Goal: Task Accomplishment & Management: Use online tool/utility

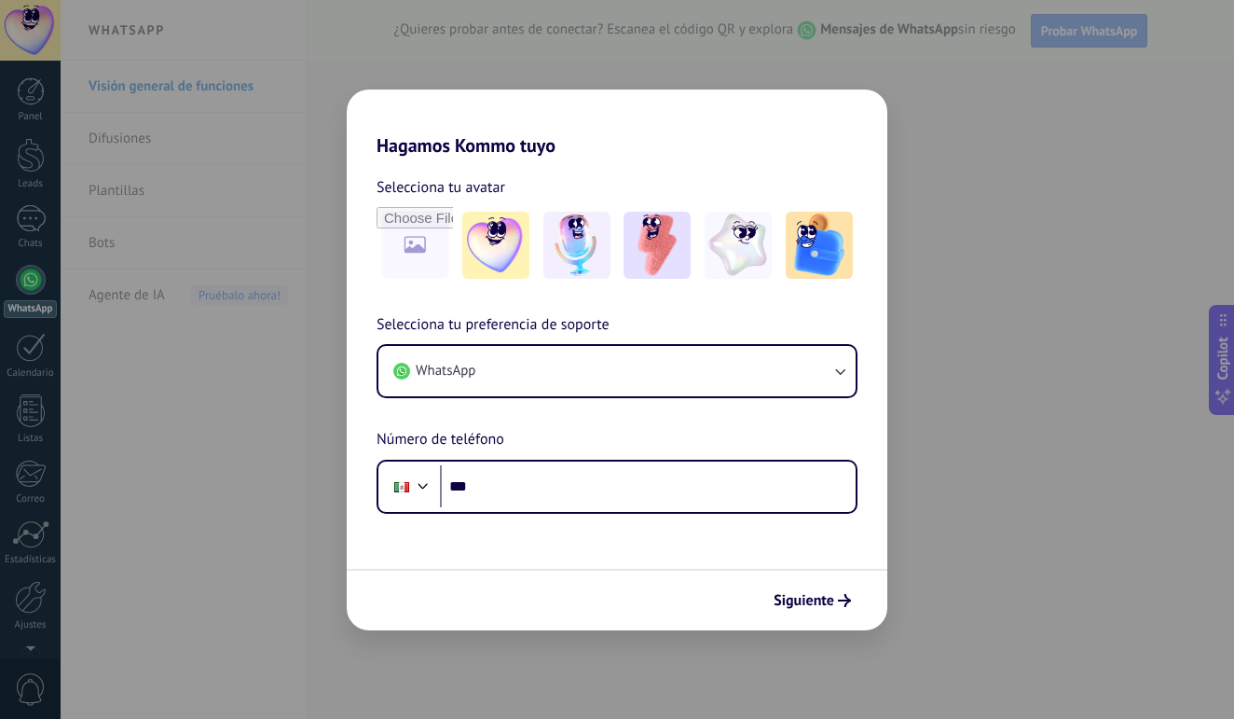
click at [1042, 190] on div "Hagamos Kommo tuyo Selecciona tu avatar Selecciona tu preferencia de soporte Wh…" at bounding box center [617, 359] width 1234 height 719
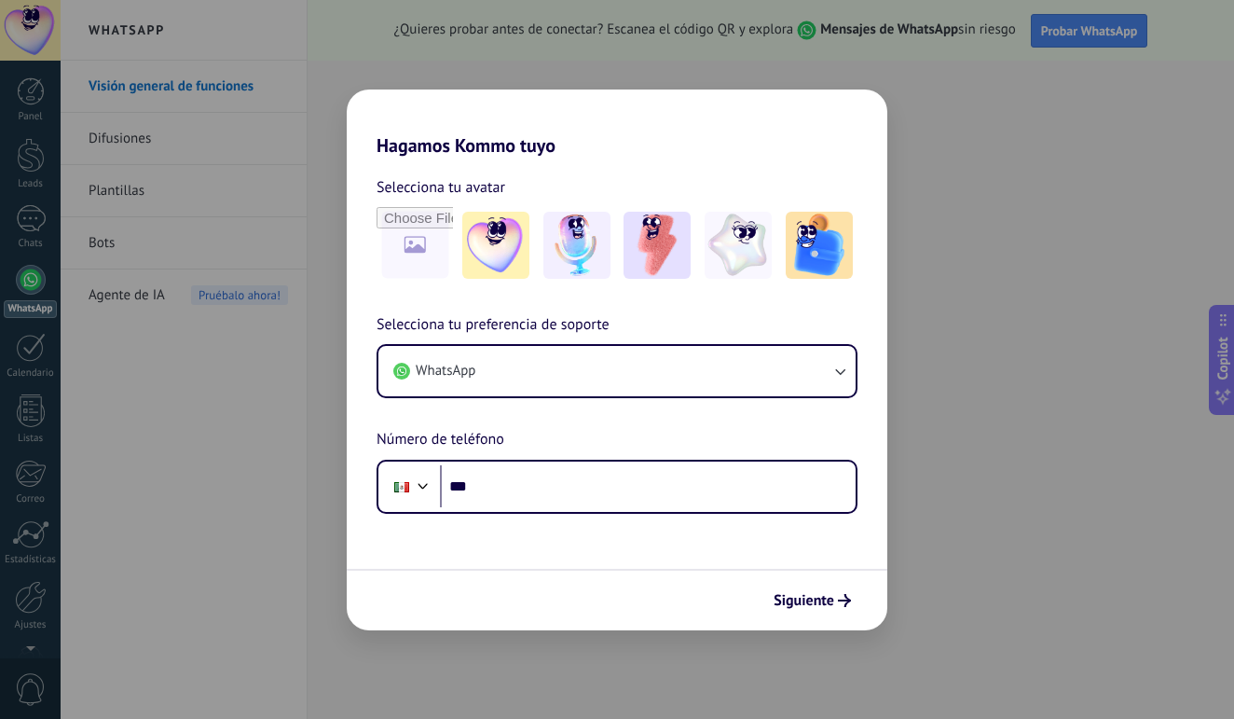
click at [861, 114] on h2 "Hagamos Kommo tuyo" at bounding box center [617, 122] width 541 height 67
click at [840, 593] on button "Siguiente" at bounding box center [812, 600] width 94 height 32
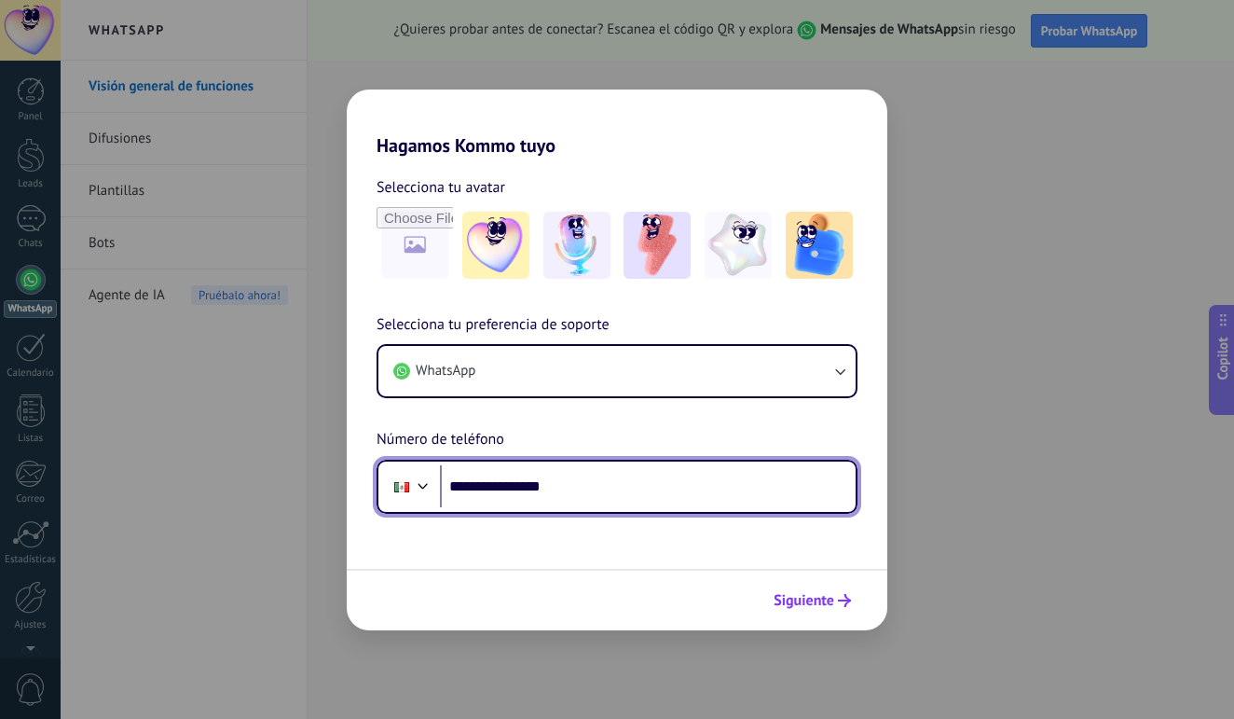
type input "**********"
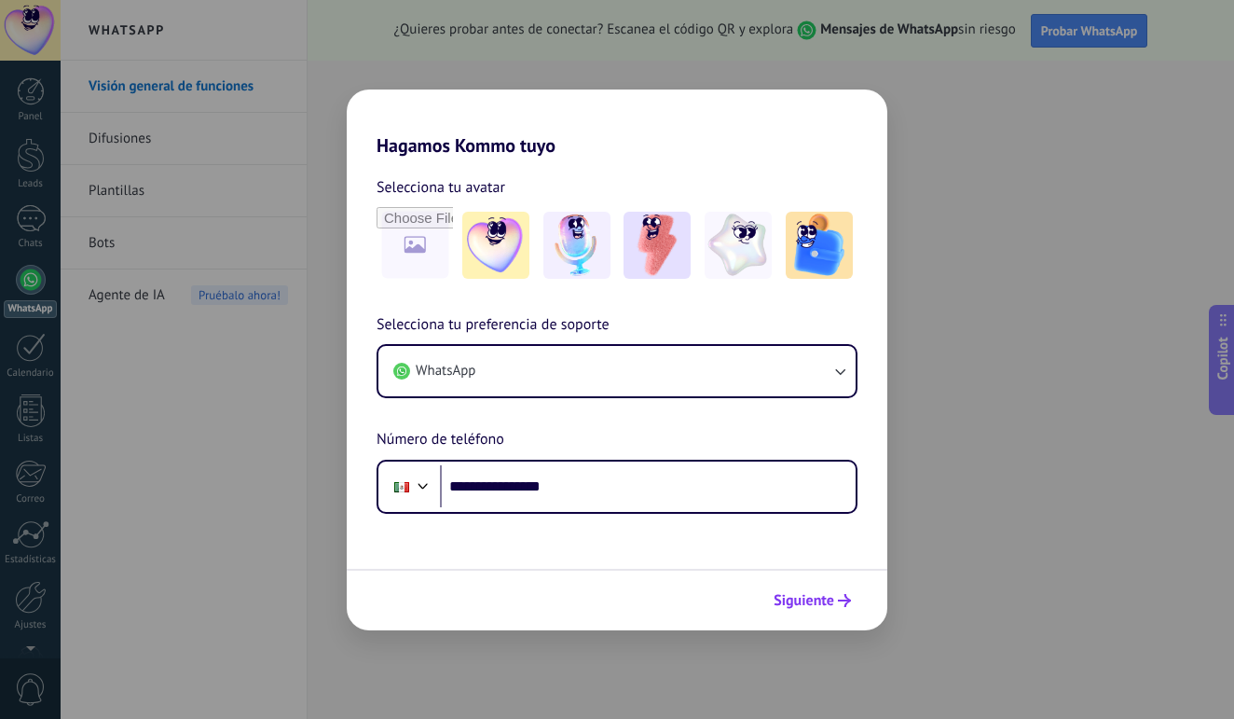
click at [814, 599] on span "Siguiente" at bounding box center [804, 600] width 61 height 13
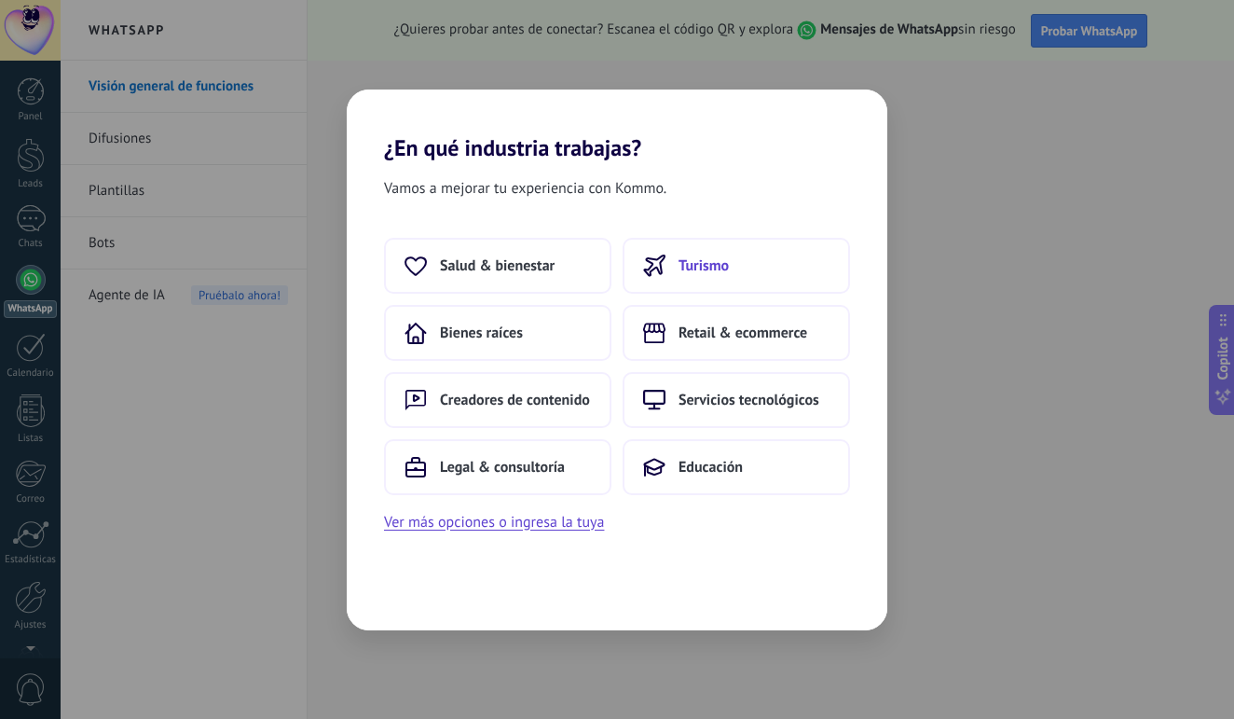
click at [744, 273] on button "Turismo" at bounding box center [736, 266] width 227 height 56
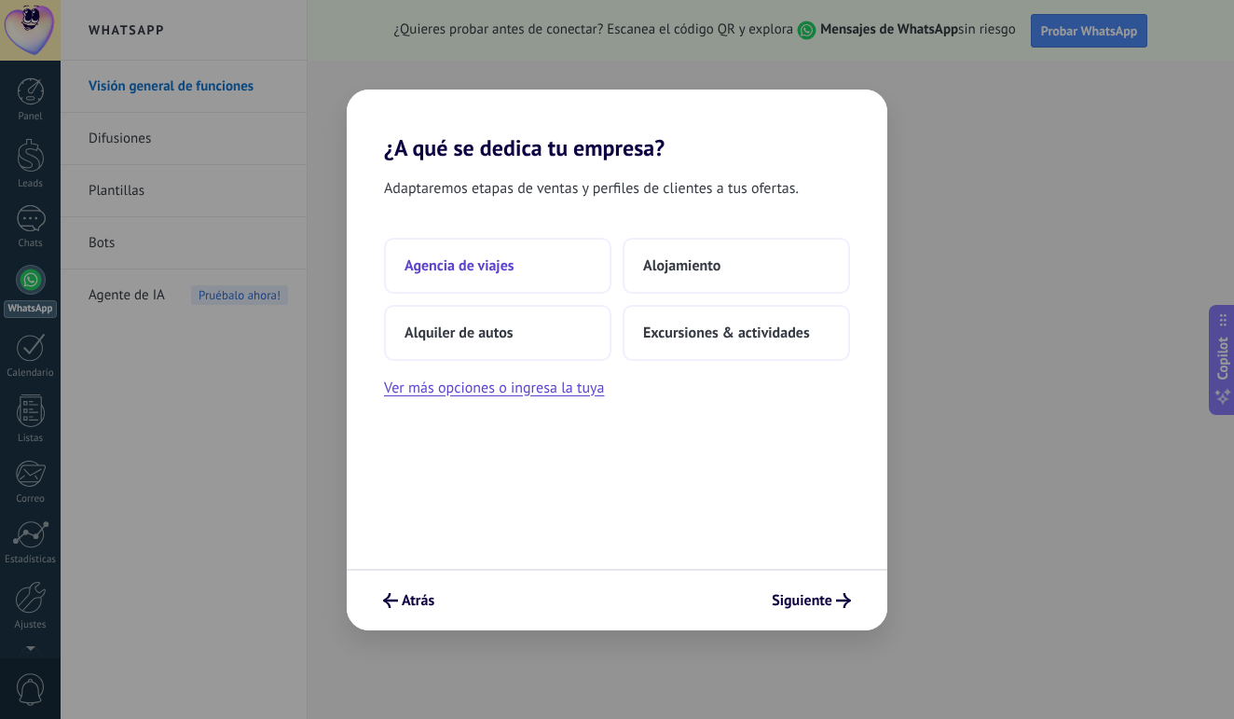
click at [487, 268] on span "Agencia de viajes" at bounding box center [459, 265] width 110 height 19
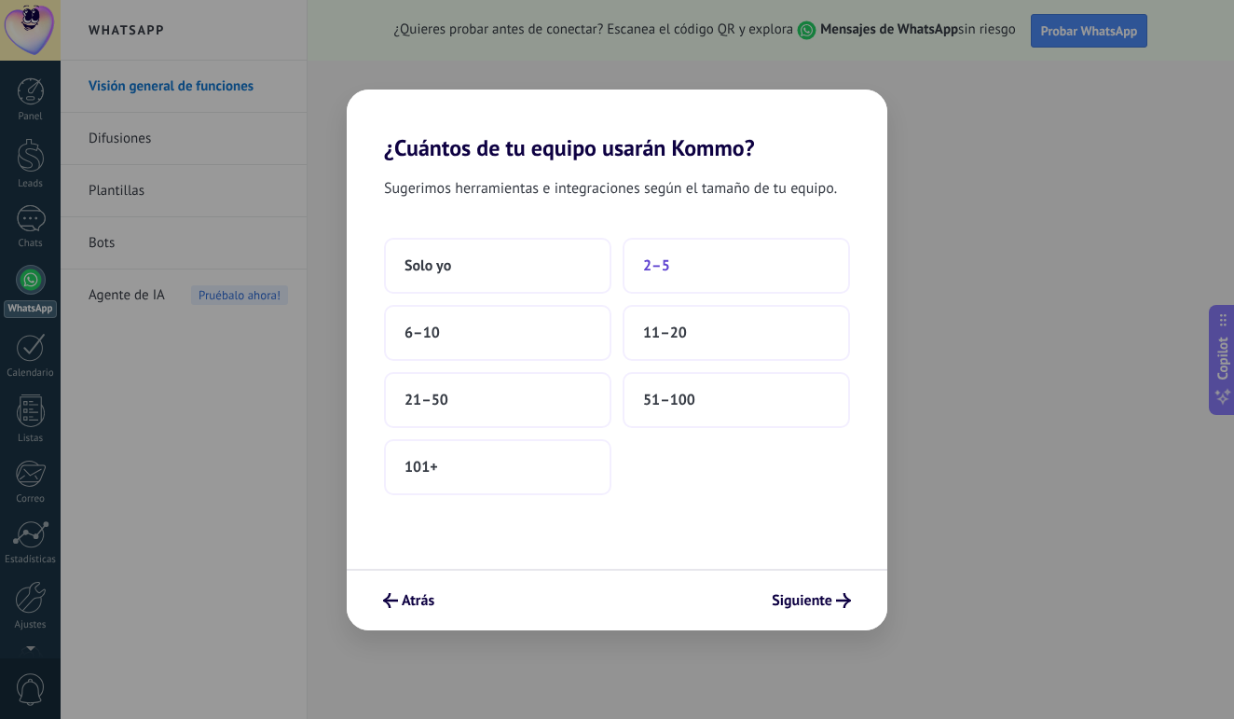
click at [691, 265] on button "2–5" at bounding box center [736, 266] width 227 height 56
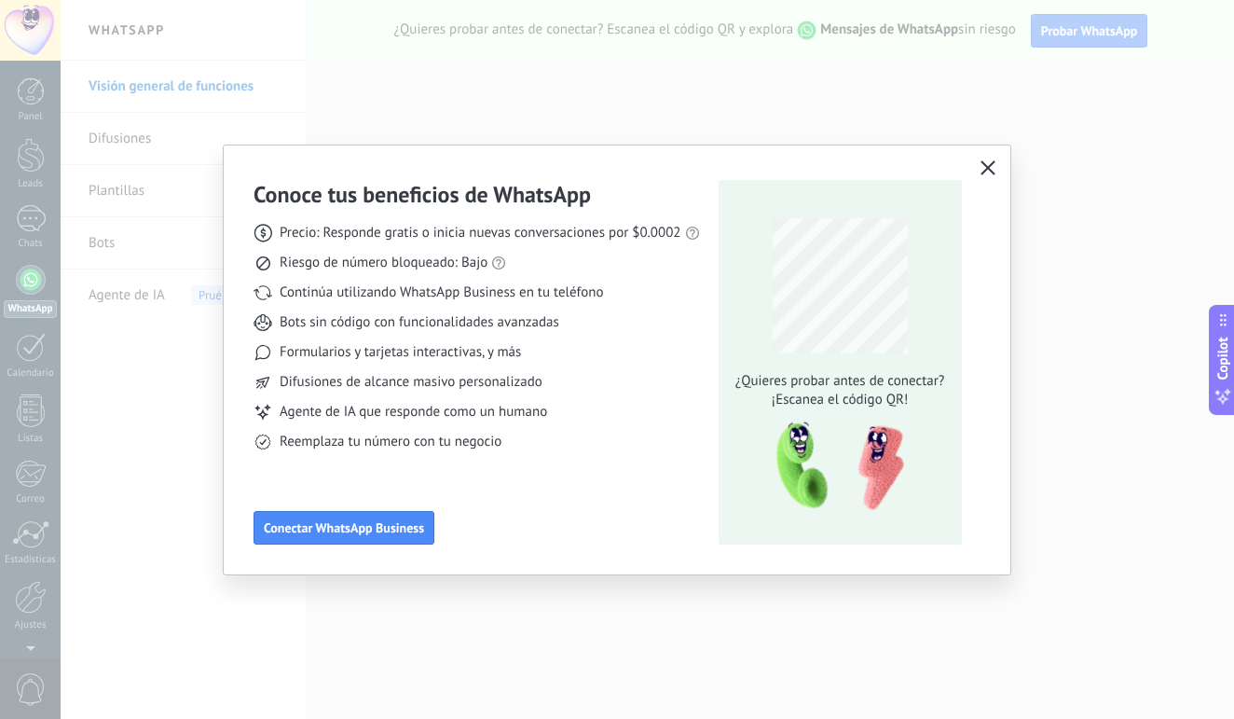
click at [990, 171] on icon "button" at bounding box center [987, 167] width 15 height 15
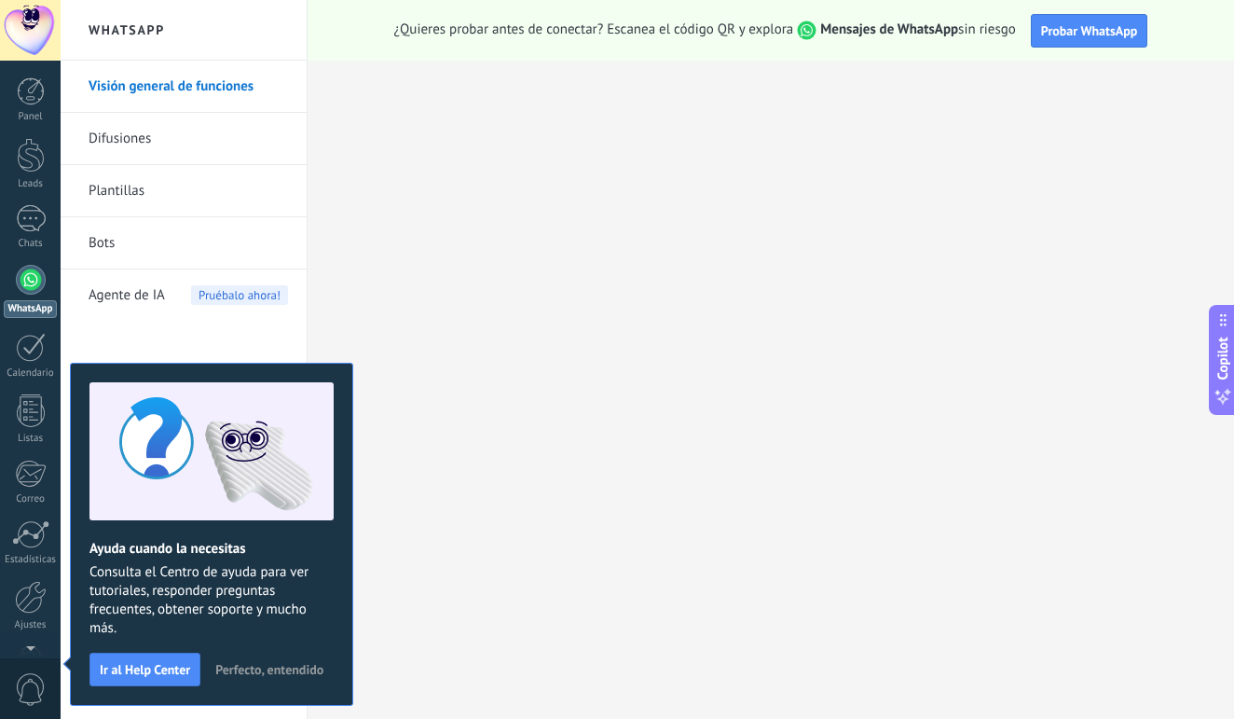
click at [157, 128] on link "Difusiones" at bounding box center [188, 139] width 199 height 52
